Goal: Find specific page/section: Find specific page/section

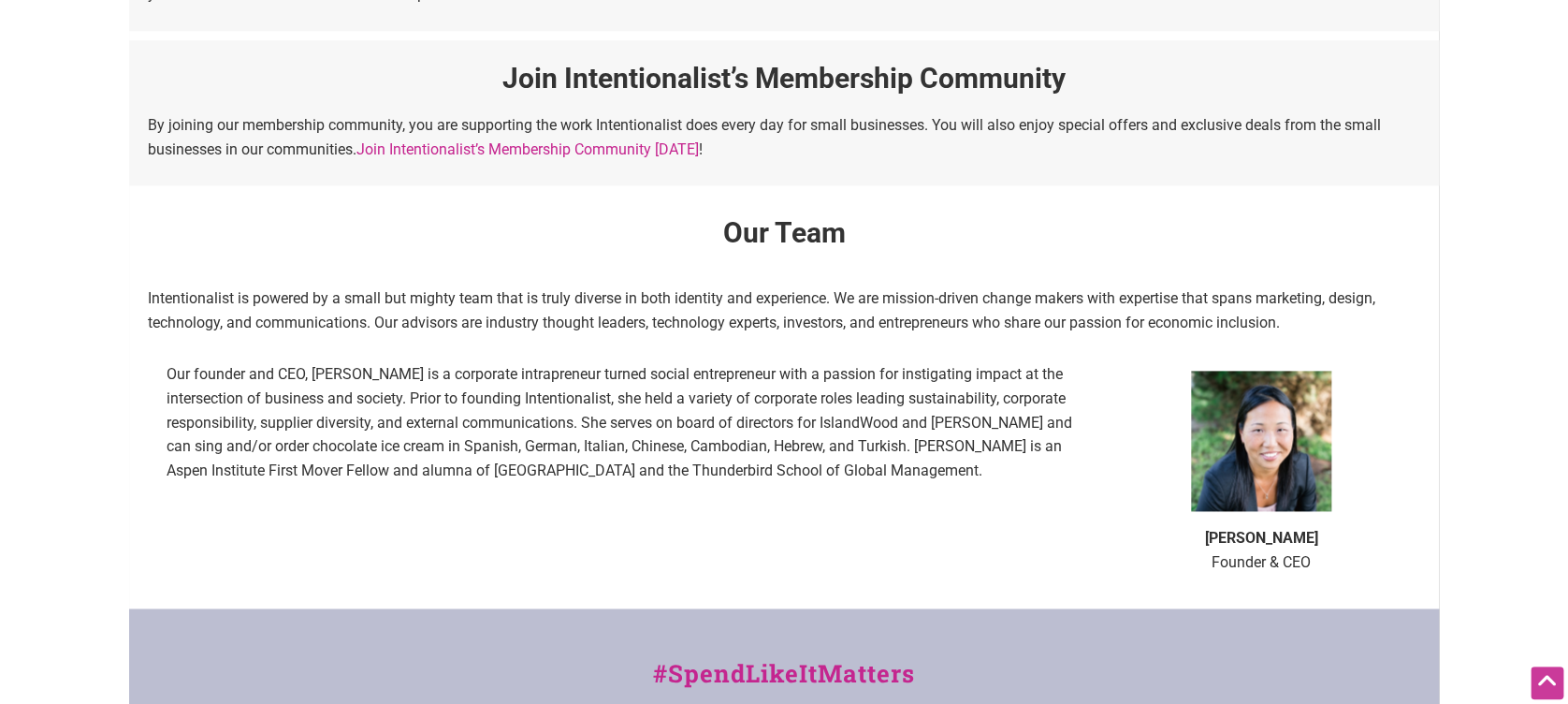
scroll to position [1363, 0]
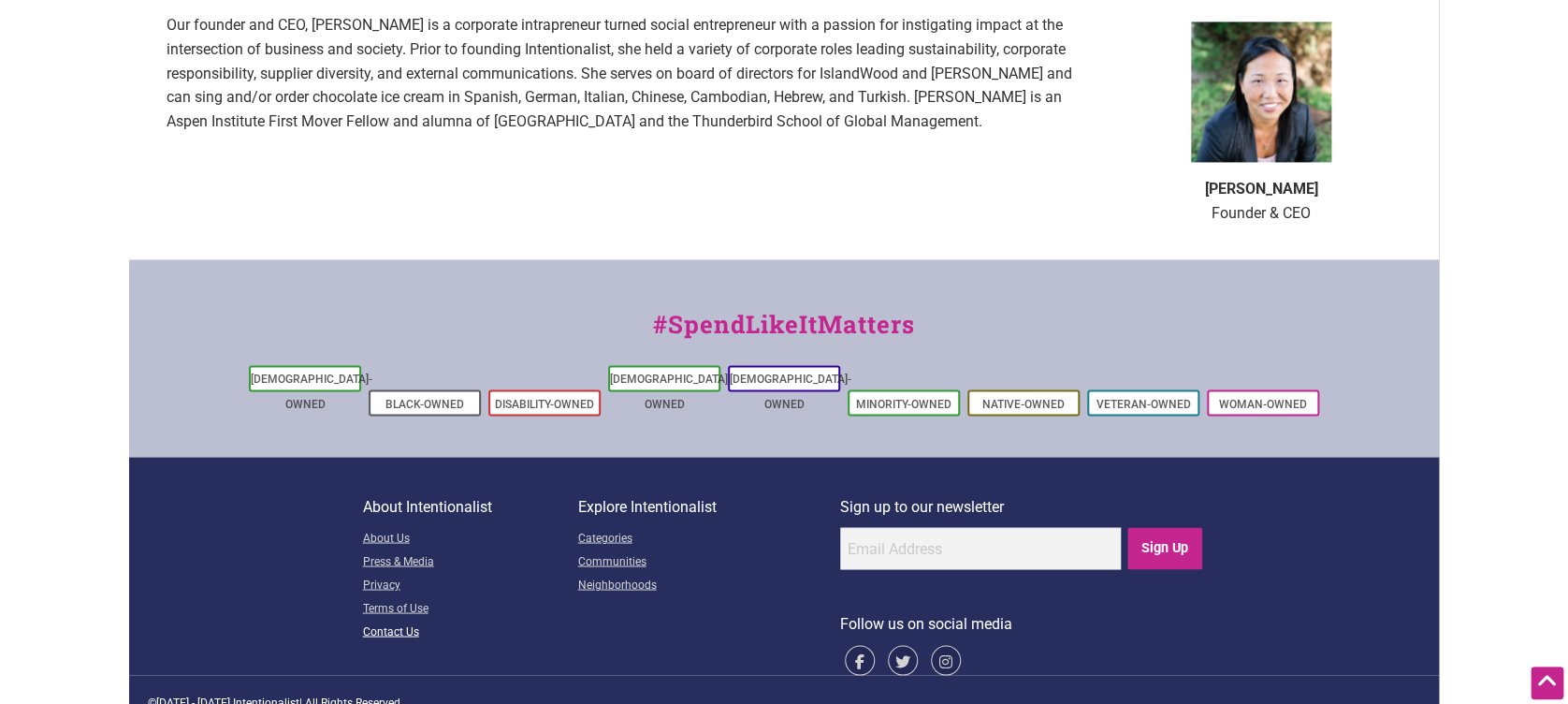
click at [396, 620] on link "Contact Us" at bounding box center [471, 631] width 216 height 23
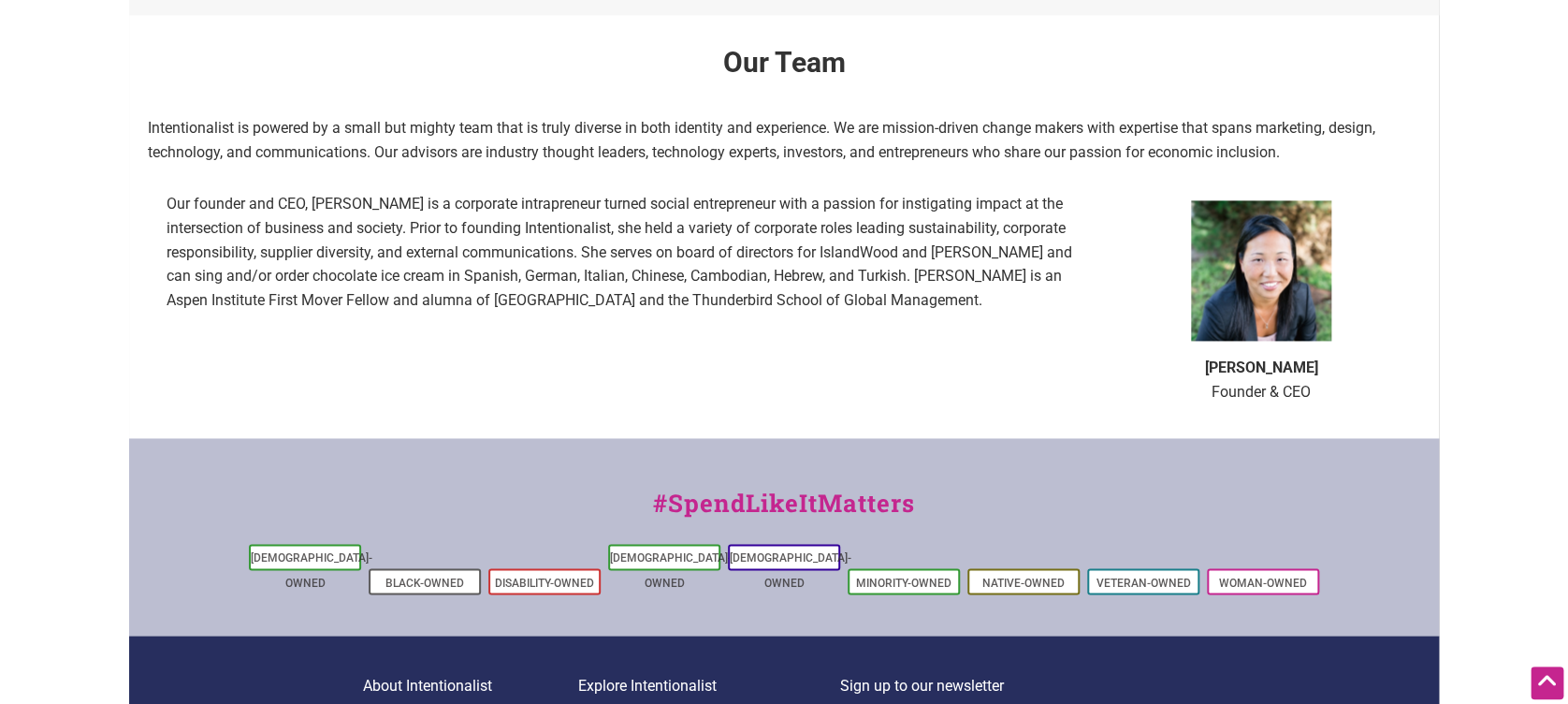
scroll to position [1363, 0]
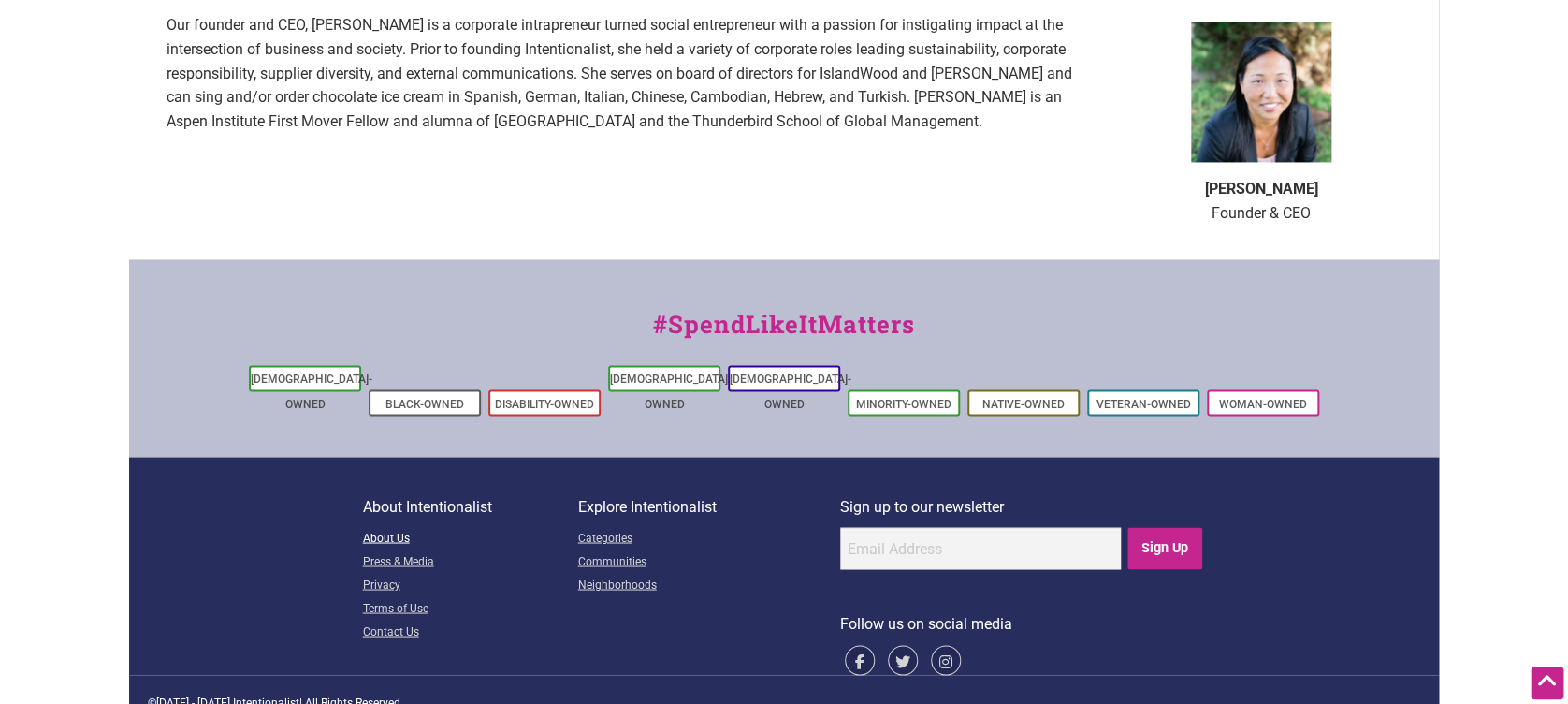
click at [387, 527] on link "About Us" at bounding box center [471, 538] width 216 height 23
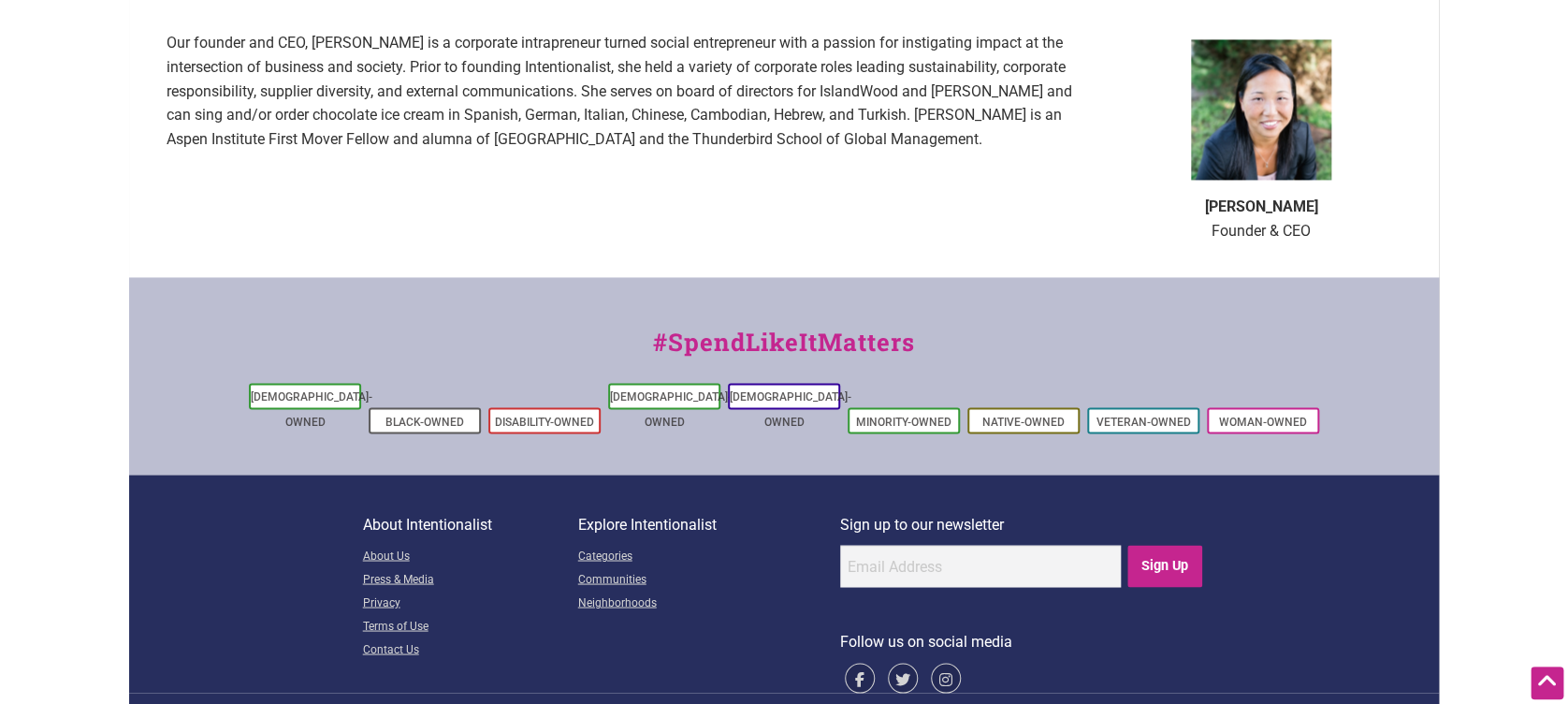
scroll to position [1363, 0]
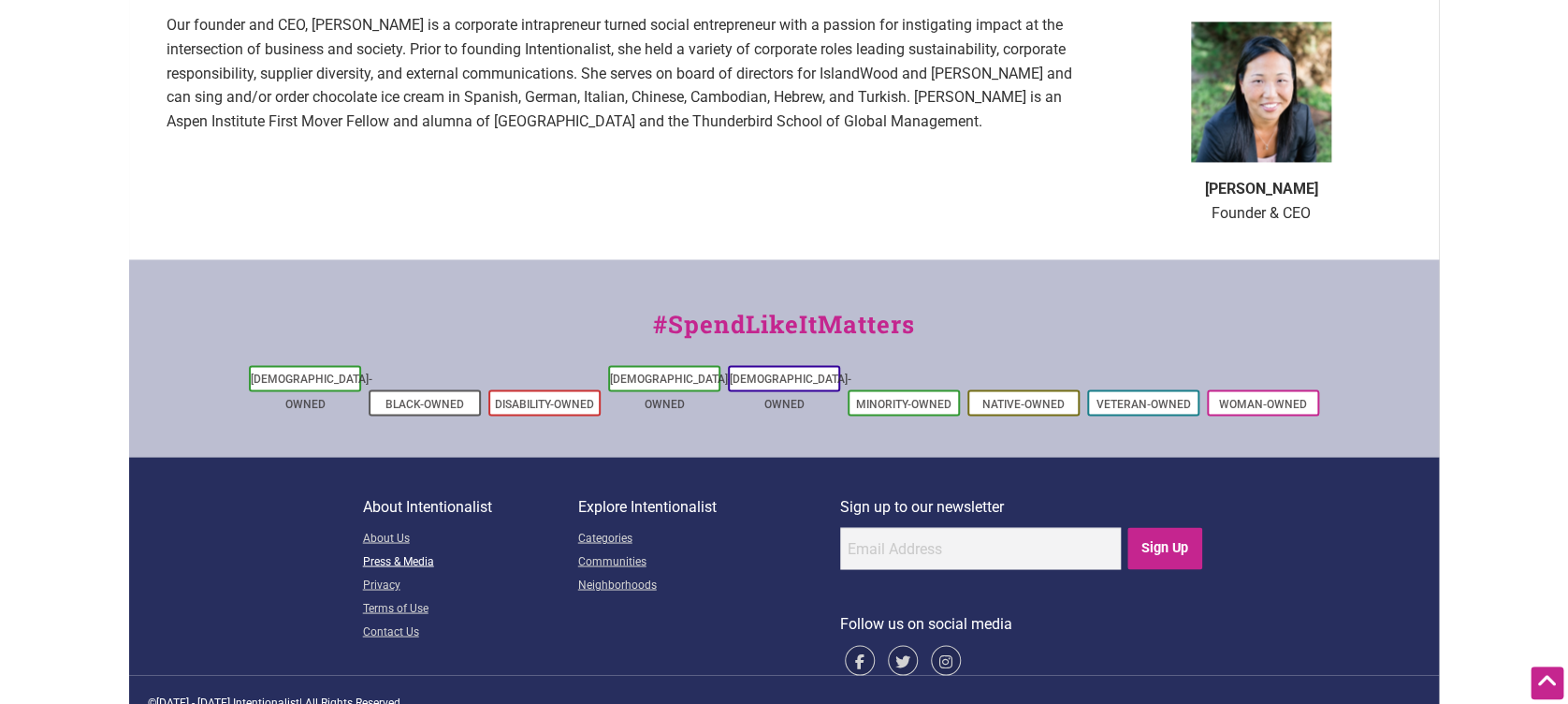
click at [412, 550] on link "Press & Media" at bounding box center [471, 561] width 216 height 23
